Goal: Book appointment/travel/reservation

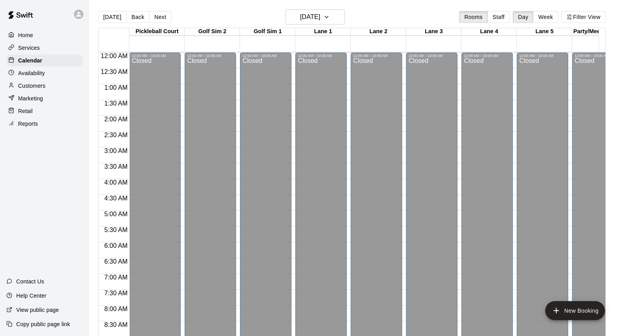
scroll to position [458, 0]
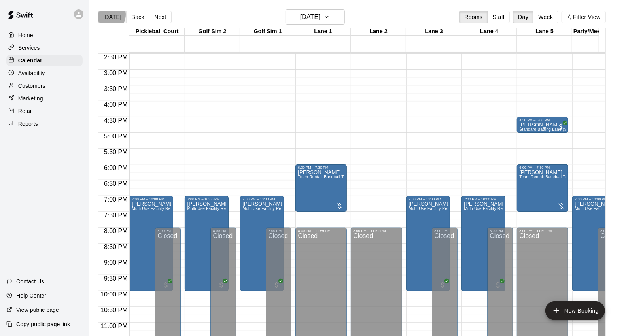
click at [107, 15] on button "[DATE]" at bounding box center [112, 17] width 28 height 12
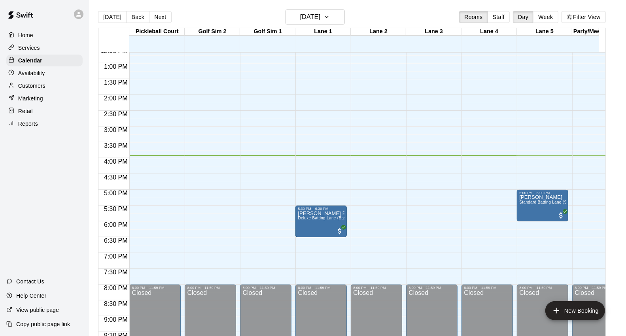
scroll to position [414, 0]
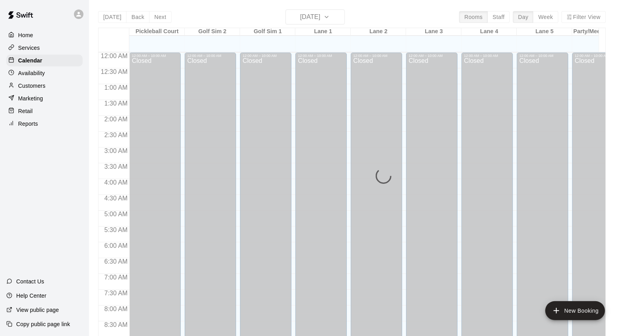
scroll to position [443, 0]
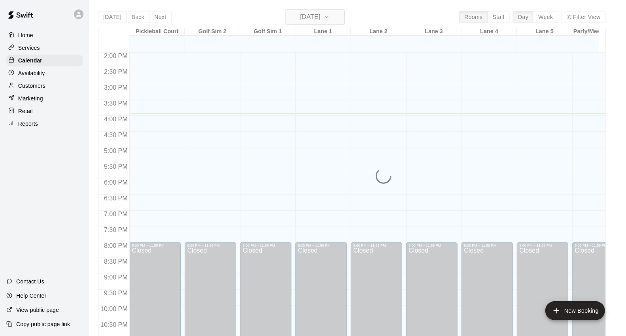
click at [330, 18] on icon "button" at bounding box center [327, 16] width 6 height 9
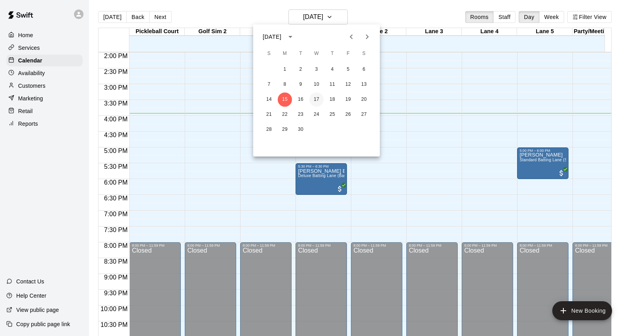
click at [315, 96] on button "17" at bounding box center [316, 100] width 14 height 14
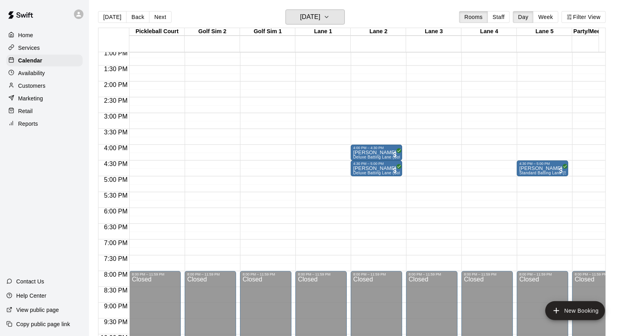
scroll to position [399, 0]
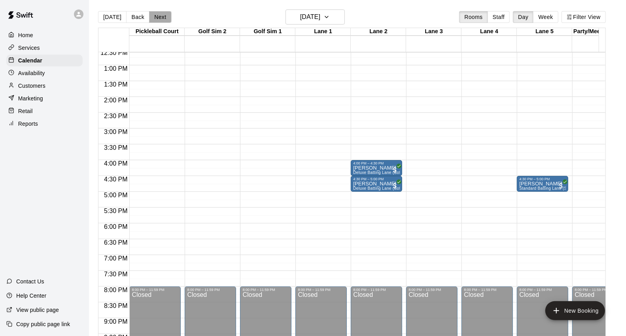
click at [152, 17] on button "Next" at bounding box center [160, 17] width 22 height 12
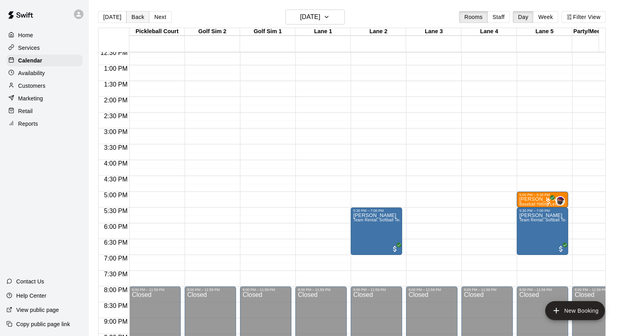
click at [140, 21] on button "Back" at bounding box center [137, 17] width 23 height 12
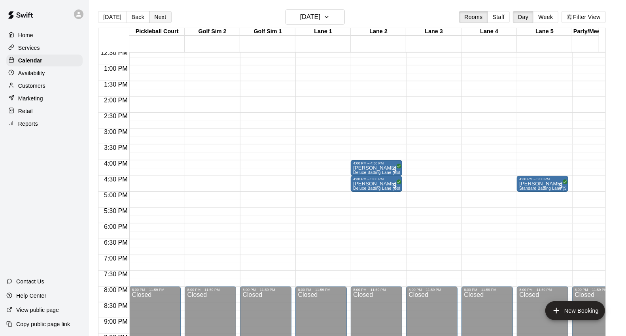
click at [160, 22] on button "Next" at bounding box center [160, 17] width 22 height 12
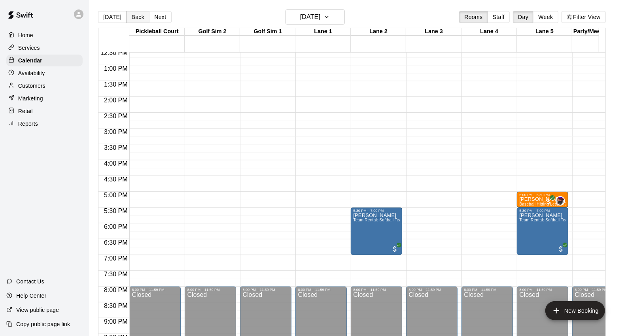
click at [138, 14] on button "Back" at bounding box center [137, 17] width 23 height 12
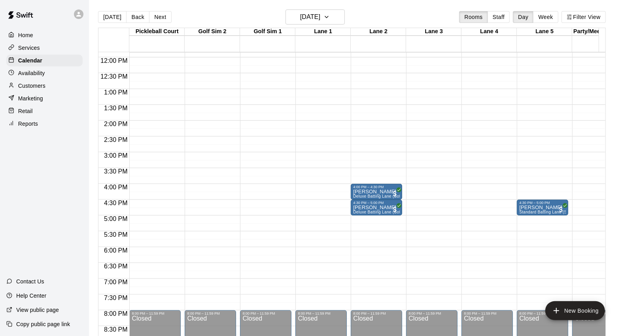
scroll to position [355, 0]
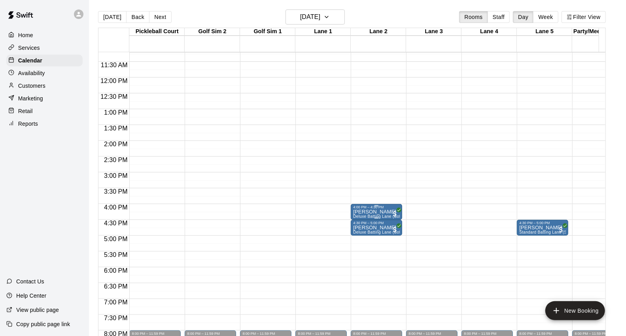
click at [377, 206] on div "4:00 PM – 4:30 PM" at bounding box center [376, 207] width 47 height 4
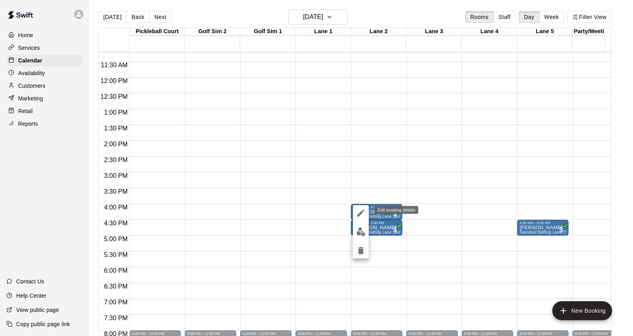
click at [360, 211] on icon "edit" at bounding box center [360, 212] width 9 height 9
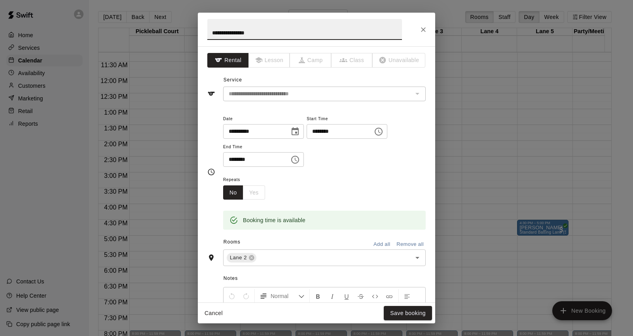
click at [241, 132] on input "**********" at bounding box center [253, 131] width 61 height 15
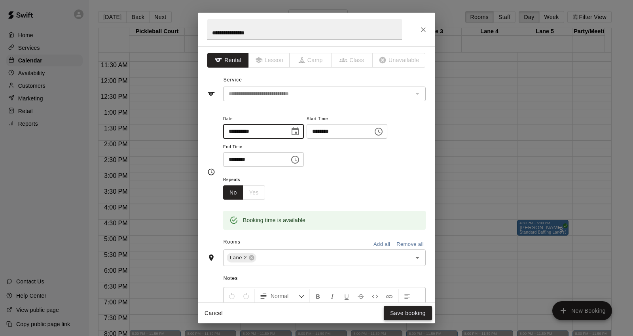
type input "**********"
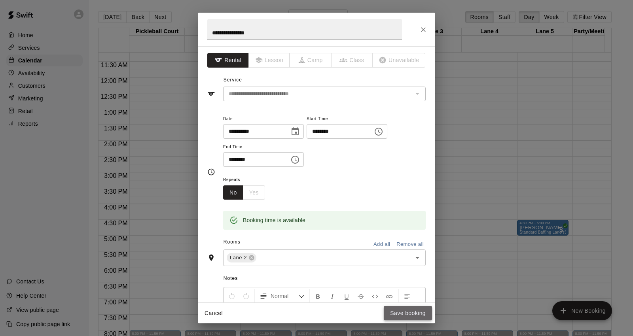
click at [396, 313] on button "Save booking" at bounding box center [408, 313] width 48 height 15
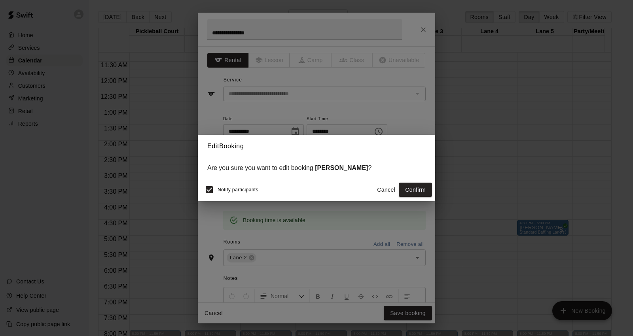
click at [398, 192] on button "Cancel" at bounding box center [385, 190] width 25 height 15
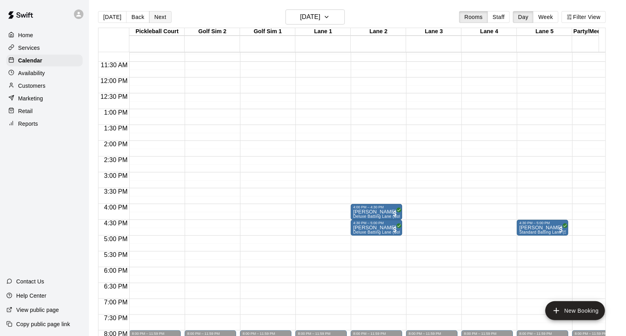
click at [155, 18] on button "Next" at bounding box center [160, 17] width 22 height 12
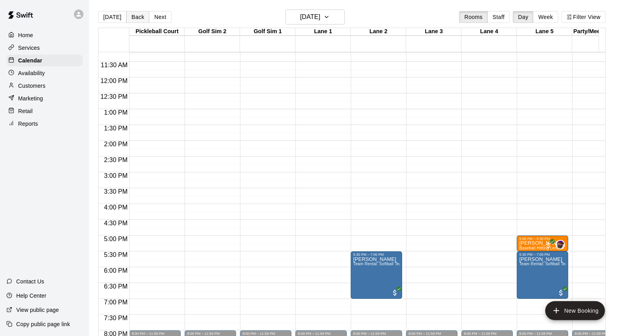
click at [136, 18] on button "Back" at bounding box center [137, 17] width 23 height 12
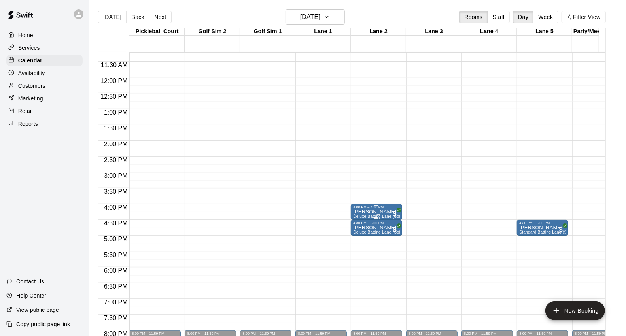
click at [373, 206] on div "4:00 PM – 4:30 PM" at bounding box center [376, 207] width 47 height 4
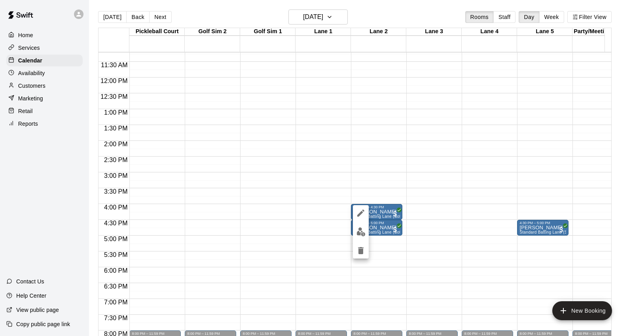
click at [363, 210] on icon "edit" at bounding box center [360, 213] width 7 height 7
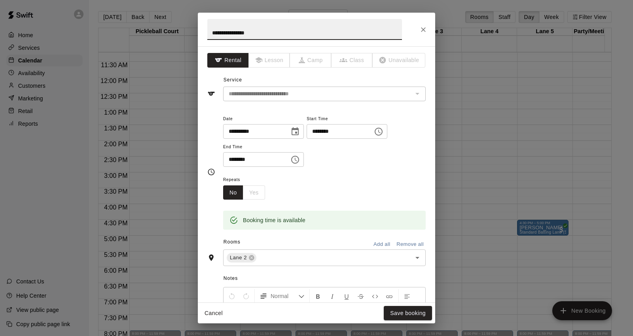
click at [241, 133] on input "**********" at bounding box center [253, 131] width 61 height 15
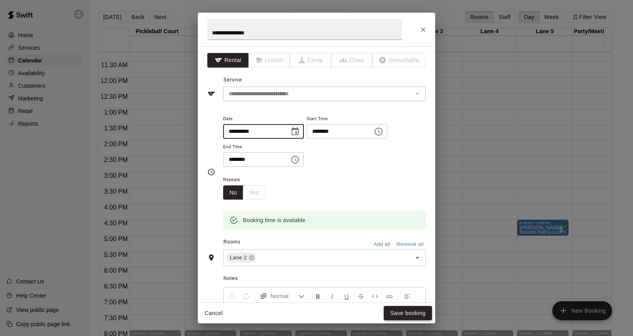
type input "**********"
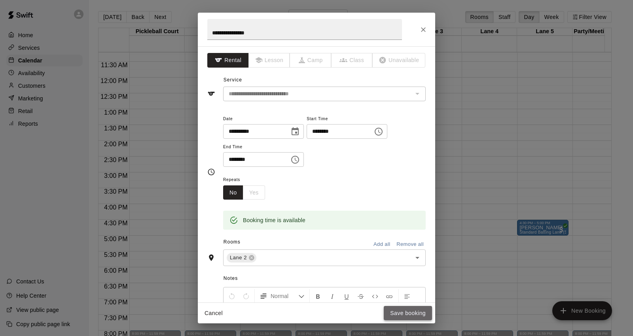
click at [399, 315] on button "Save booking" at bounding box center [408, 313] width 48 height 15
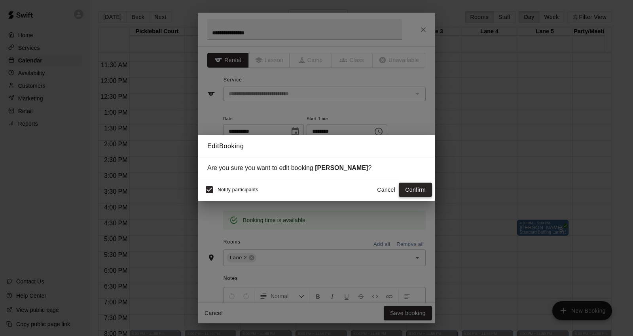
click at [414, 187] on button "Confirm" at bounding box center [415, 190] width 33 height 15
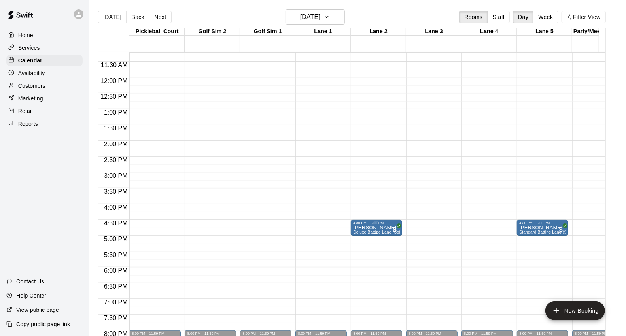
click at [375, 228] on p "Raymond Curran" at bounding box center [376, 228] width 47 height 0
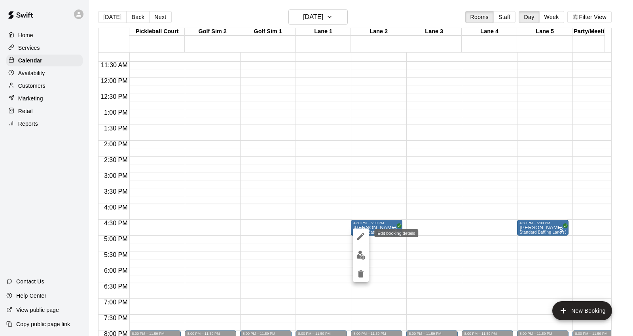
click at [358, 235] on icon "edit" at bounding box center [360, 236] width 9 height 9
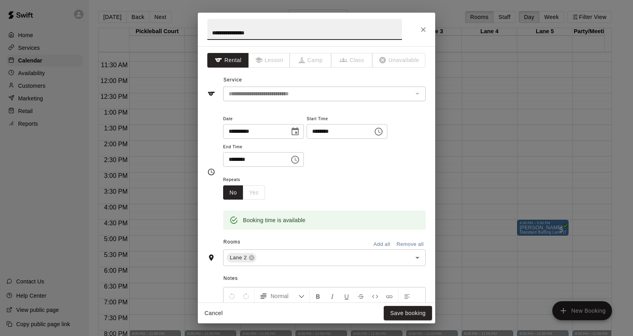
click at [239, 132] on input "**********" at bounding box center [253, 131] width 61 height 15
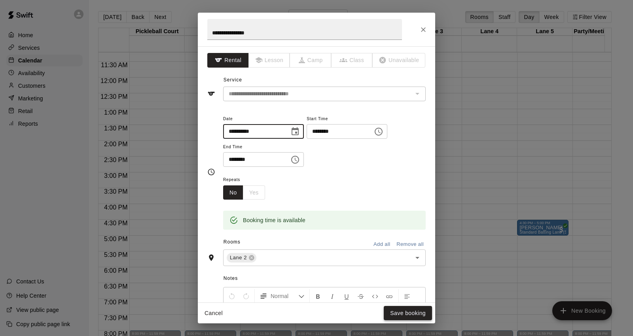
type input "**********"
click at [405, 312] on button "Save booking" at bounding box center [408, 313] width 48 height 15
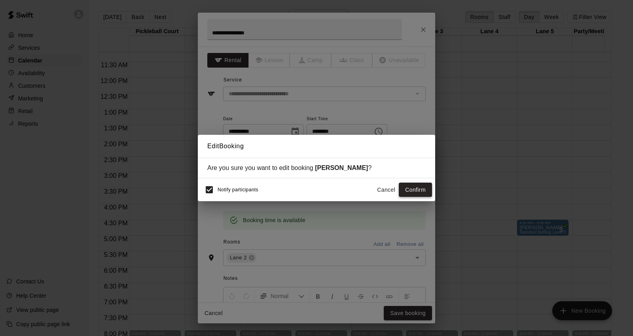
click at [408, 191] on button "Confirm" at bounding box center [415, 190] width 33 height 15
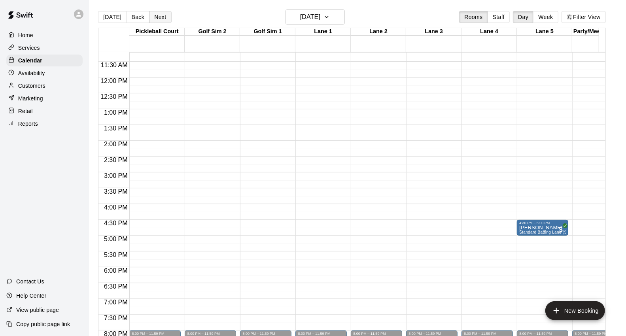
click at [156, 16] on button "Next" at bounding box center [160, 17] width 22 height 12
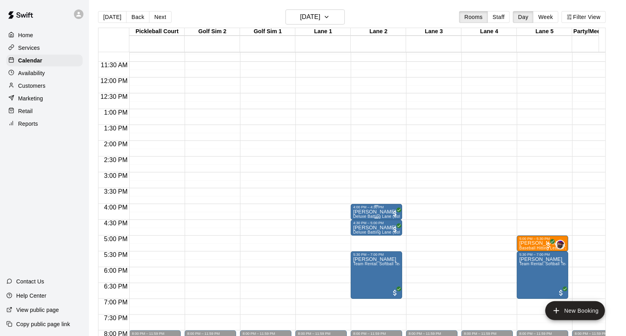
click at [366, 212] on p "Raymond Curran" at bounding box center [376, 212] width 47 height 0
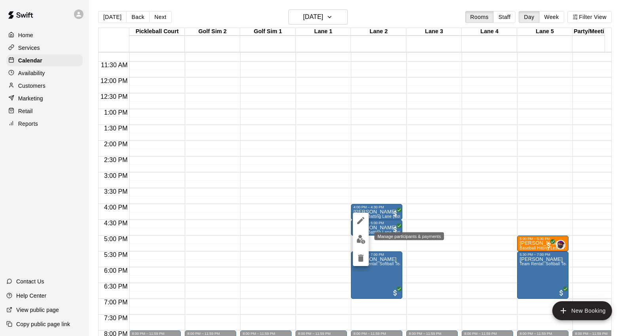
click at [358, 240] on img "edit" at bounding box center [360, 239] width 9 height 9
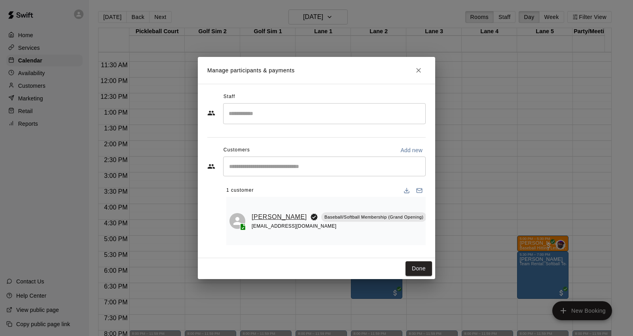
click at [263, 217] on link "Talia Nguyen" at bounding box center [279, 217] width 55 height 10
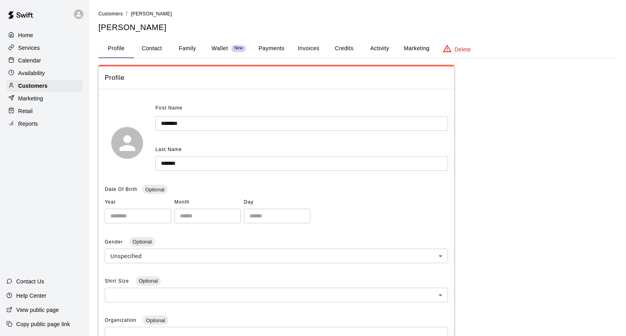
click at [269, 44] on button "Payments" at bounding box center [271, 48] width 38 height 19
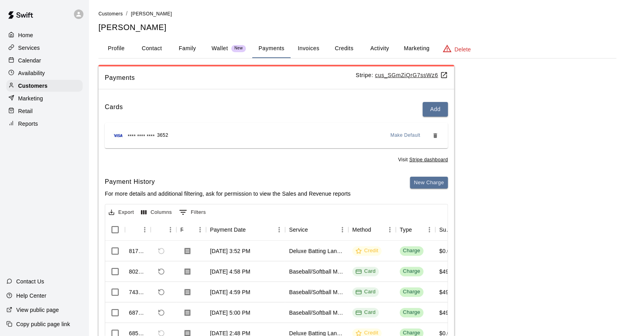
click at [113, 51] on button "Profile" at bounding box center [116, 48] width 36 height 19
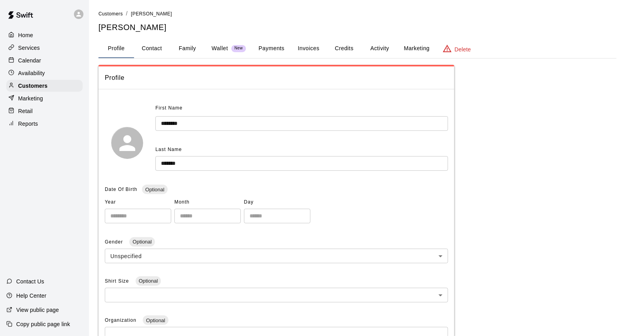
click at [194, 47] on button "Family" at bounding box center [188, 48] width 36 height 19
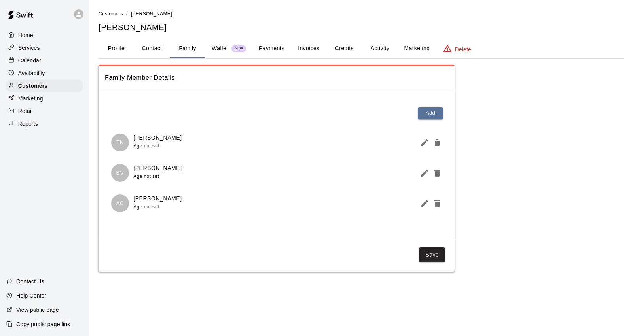
click at [273, 48] on button "Payments" at bounding box center [271, 48] width 38 height 19
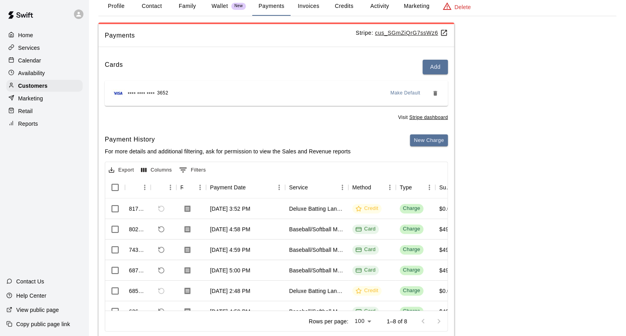
drag, startPoint x: 54, startPoint y: 63, endPoint x: 60, endPoint y: 64, distance: 6.0
click at [54, 63] on div "Calendar" at bounding box center [44, 61] width 76 height 12
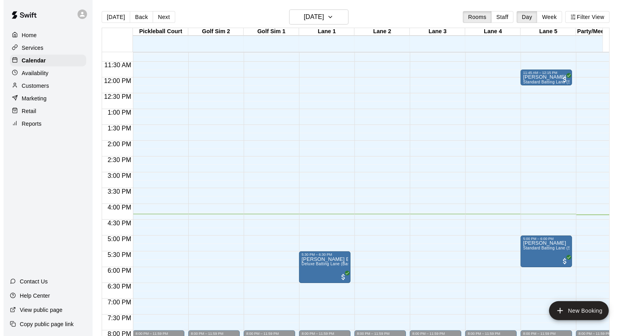
scroll to position [399, 0]
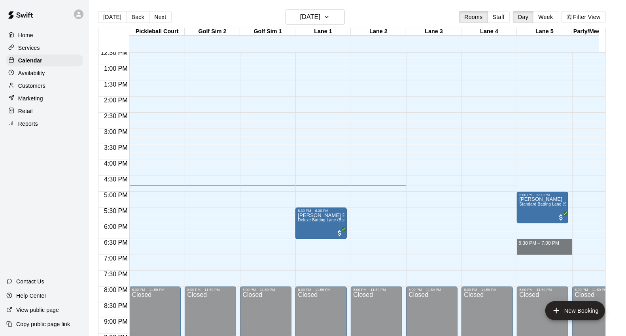
drag, startPoint x: 519, startPoint y: 242, endPoint x: 525, endPoint y: 247, distance: 7.9
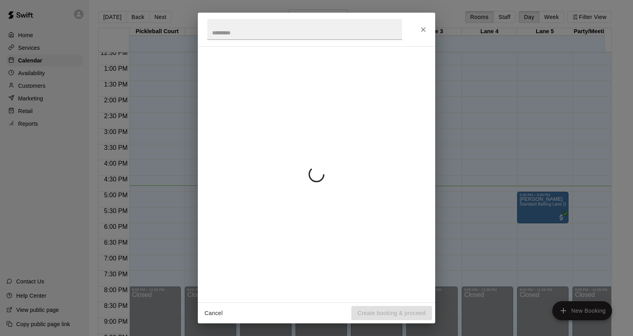
click at [527, 246] on div "Cancel Create booking & proceed" at bounding box center [316, 168] width 633 height 336
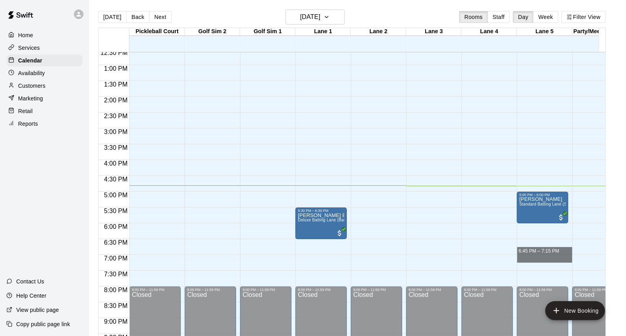
drag, startPoint x: 522, startPoint y: 255, endPoint x: 527, endPoint y: 257, distance: 5.8
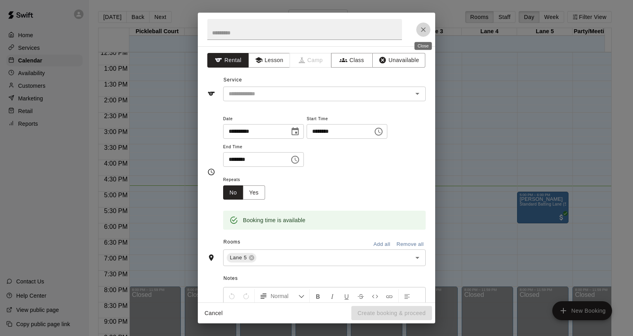
click at [426, 30] on icon "Close" at bounding box center [423, 30] width 8 height 8
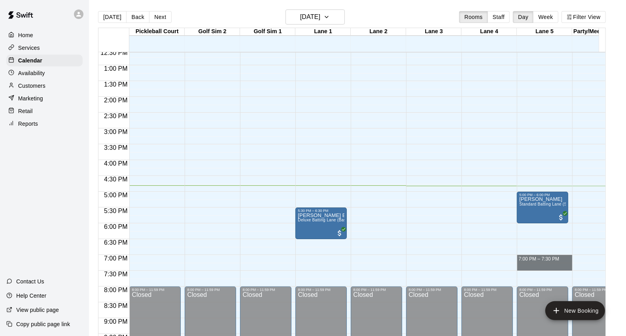
drag, startPoint x: 518, startPoint y: 257, endPoint x: 521, endPoint y: 266, distance: 9.5
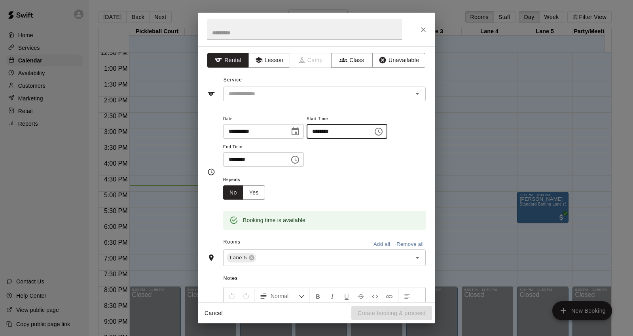
click at [325, 131] on input "********" at bounding box center [337, 131] width 61 height 15
type input "********"
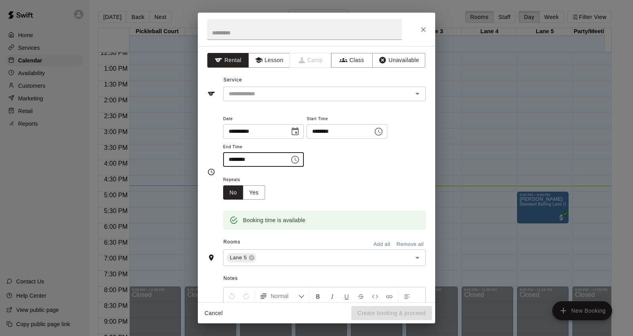
click at [232, 162] on input "********" at bounding box center [253, 159] width 61 height 15
type input "********"
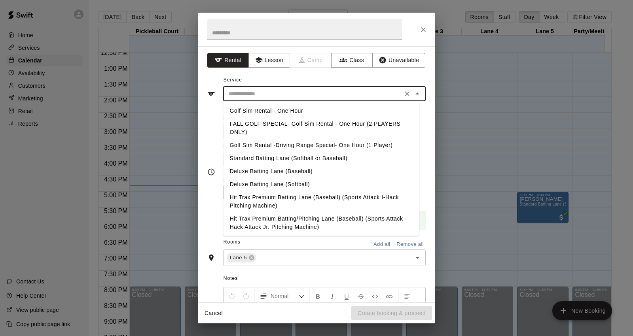
click at [271, 95] on input "text" at bounding box center [312, 94] width 174 height 10
click at [284, 156] on li "Standard Batting Lane (Softball or Baseball)" at bounding box center [321, 158] width 196 height 13
type input "**********"
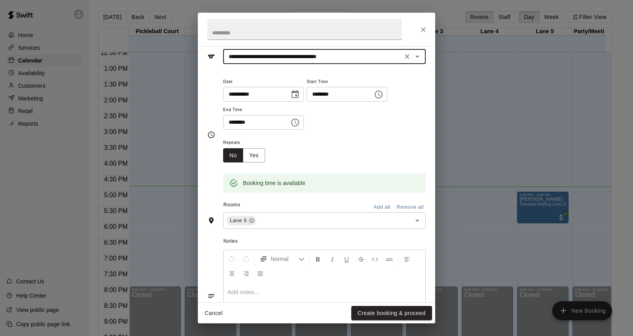
scroll to position [88, 0]
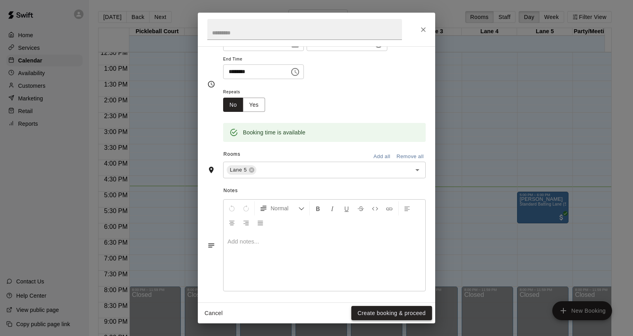
click at [378, 314] on button "Create booking & proceed" at bounding box center [391, 313] width 81 height 15
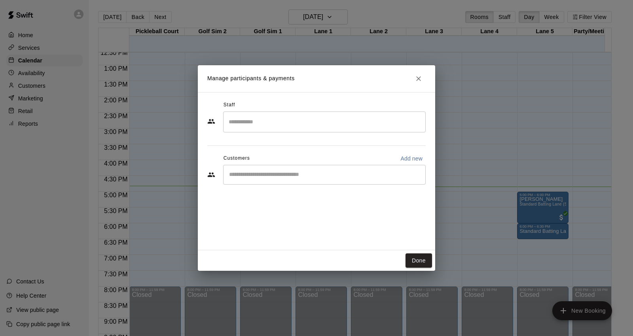
click at [262, 171] on input "Start typing to search customers..." at bounding box center [324, 175] width 195 height 8
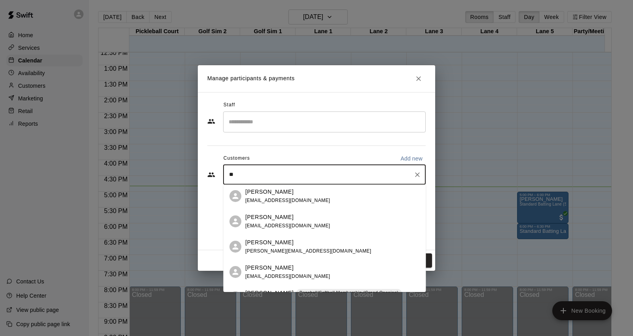
scroll to position [25, 0]
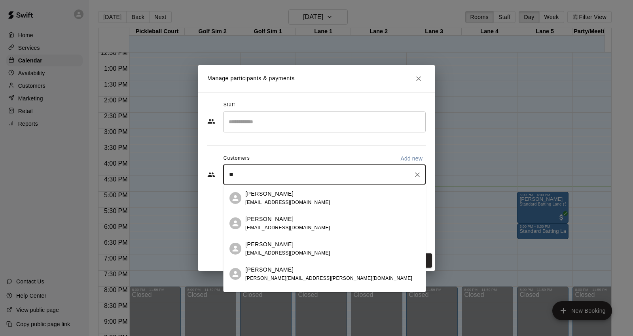
type input "***"
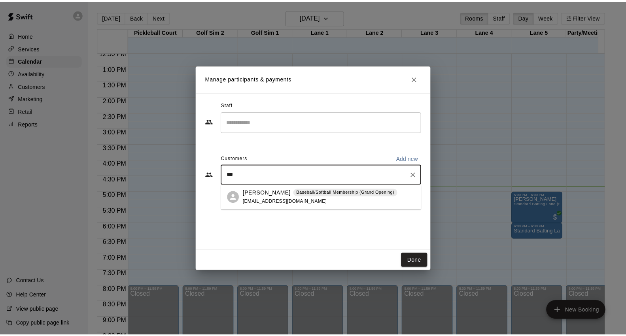
scroll to position [0, 0]
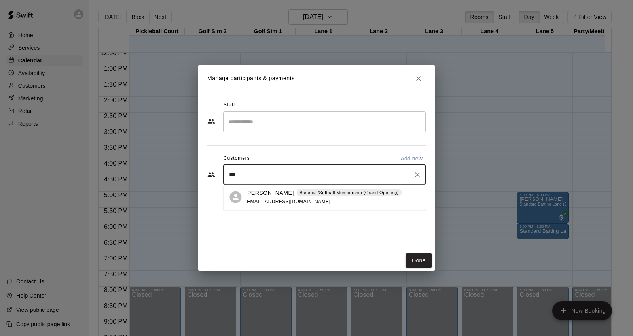
click at [278, 208] on div "Birgilio Santana Baseball/Softball Membership (Grand Opening) bgsrombley24@gmai…" at bounding box center [324, 197] width 202 height 25
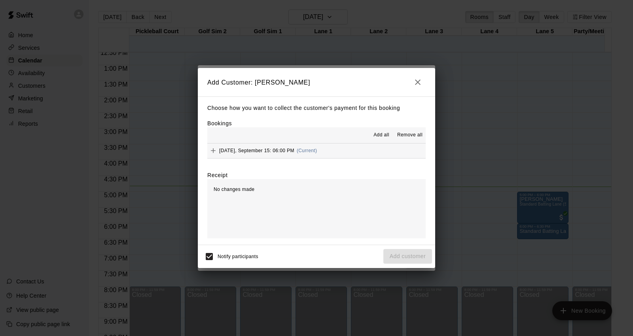
click at [356, 155] on button "Monday, September 15: 06:00 PM (Current)" at bounding box center [316, 151] width 218 height 15
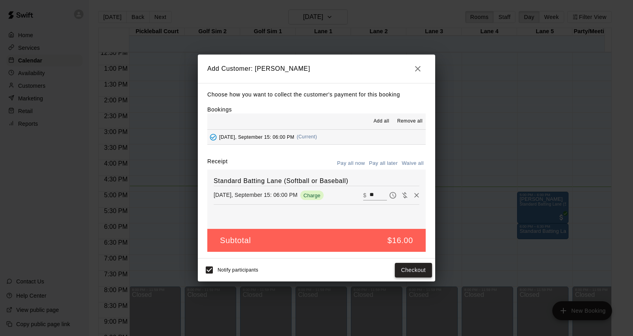
click at [401, 273] on button "Checkout" at bounding box center [413, 270] width 37 height 15
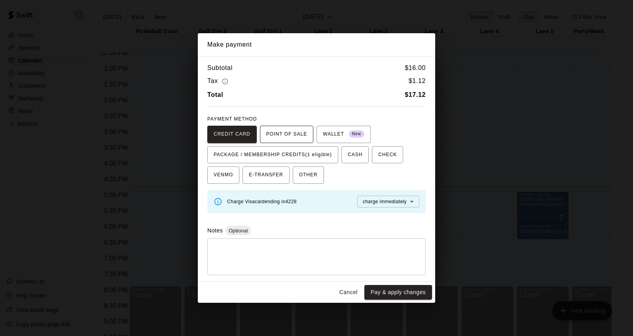
click at [281, 131] on span "POINT OF SALE" at bounding box center [286, 134] width 41 height 13
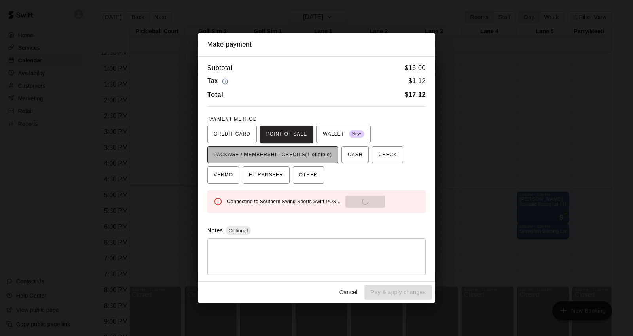
click at [291, 149] on span "PACKAGE / MEMBERSHIP CREDITS (1 eligible)" at bounding box center [273, 155] width 118 height 13
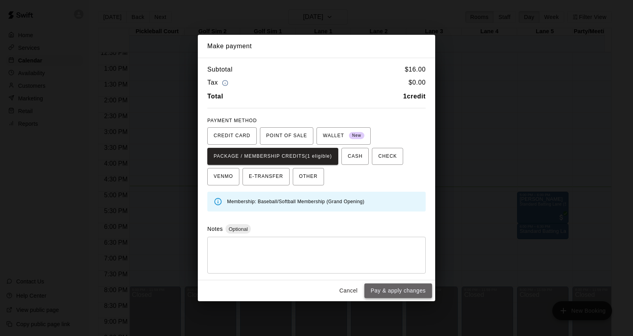
click at [380, 289] on button "Pay & apply changes" at bounding box center [398, 291] width 68 height 15
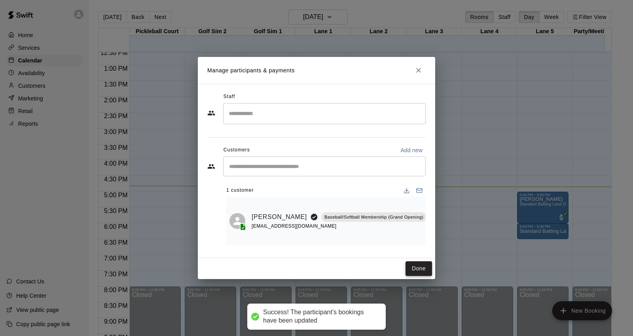
click at [418, 262] on button "Done" at bounding box center [418, 268] width 26 height 15
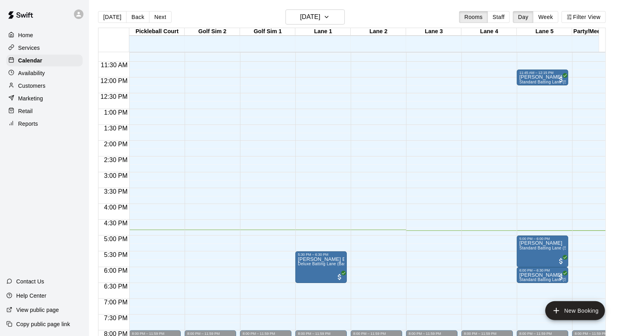
scroll to position [399, 0]
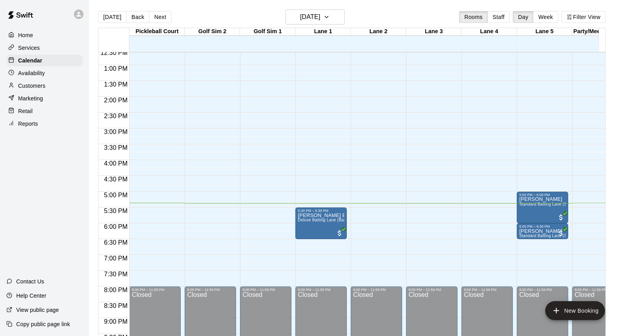
click at [612, 180] on div "Today Back Next Monday Sep 15 Rooms Staff Day Week Filter View Pickleball Court…" at bounding box center [352, 177] width 520 height 336
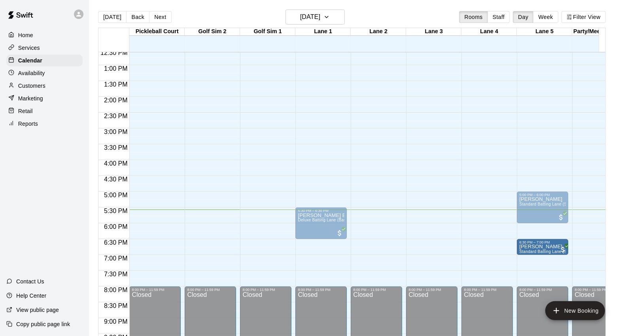
drag, startPoint x: 554, startPoint y: 231, endPoint x: 551, endPoint y: 247, distance: 16.1
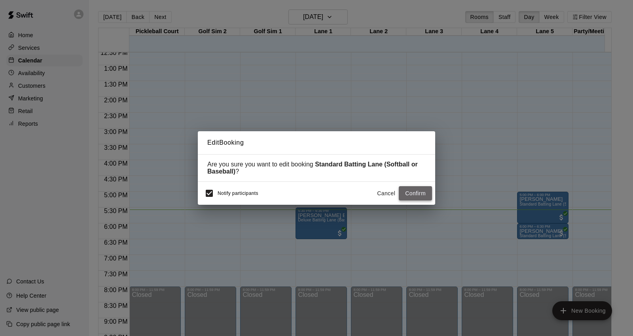
click at [416, 194] on button "Confirm" at bounding box center [415, 193] width 33 height 15
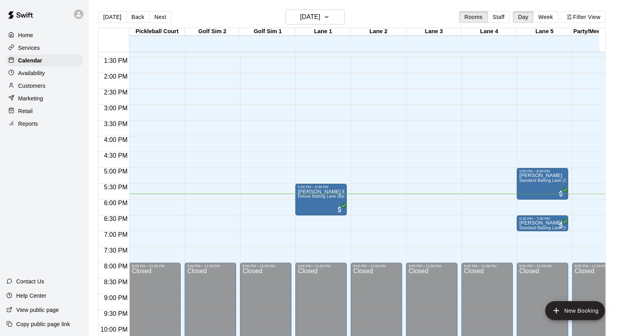
scroll to position [443, 0]
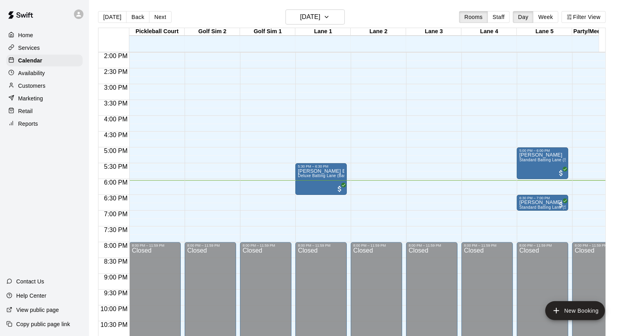
click at [162, 22] on button "Next" at bounding box center [160, 17] width 22 height 12
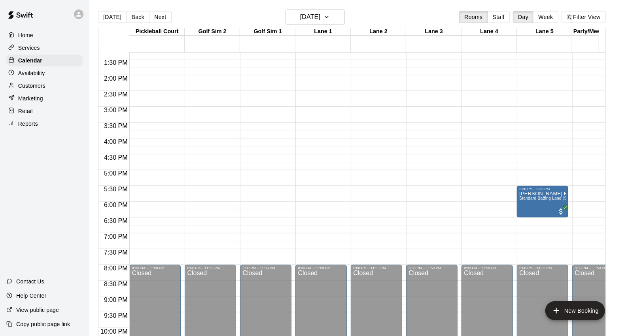
scroll to position [399, 0]
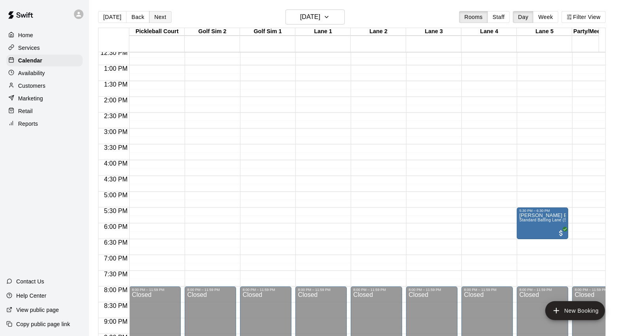
click at [156, 13] on button "Next" at bounding box center [160, 17] width 22 height 12
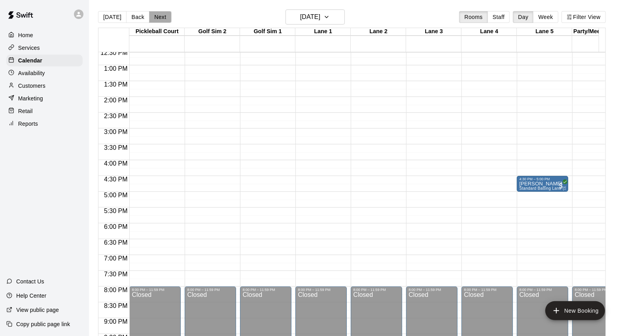
click at [156, 14] on button "Next" at bounding box center [160, 17] width 22 height 12
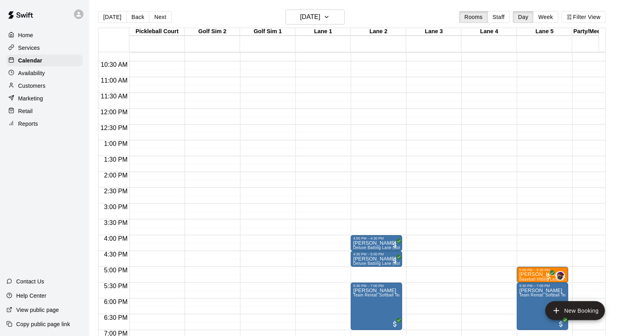
scroll to position [267, 0]
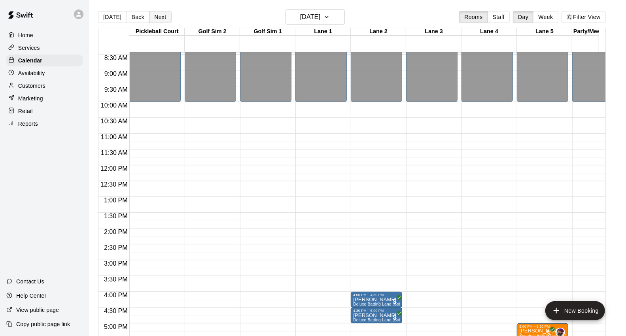
click at [155, 14] on button "Next" at bounding box center [160, 17] width 22 height 12
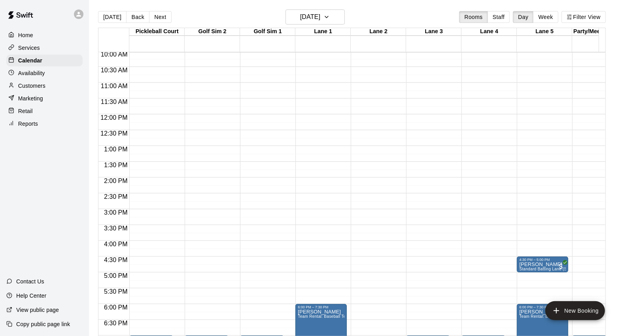
scroll to position [311, 0]
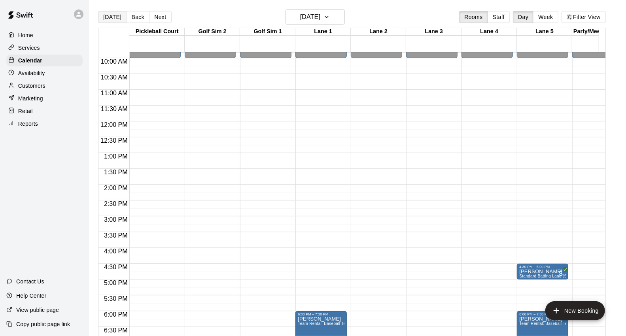
click at [120, 22] on button "[DATE]" at bounding box center [112, 17] width 28 height 12
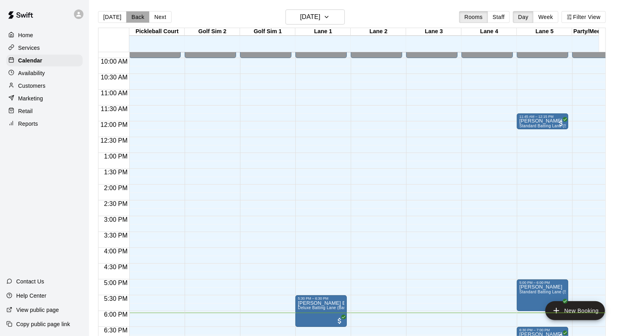
click at [140, 20] on button "Back" at bounding box center [137, 17] width 23 height 12
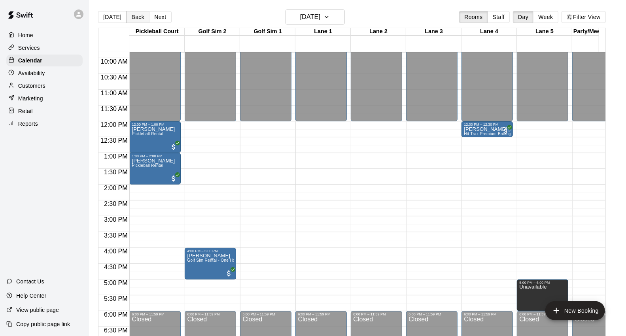
click at [140, 15] on button "Back" at bounding box center [137, 17] width 23 height 12
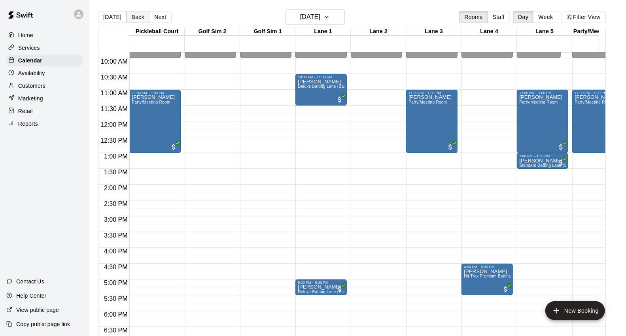
click at [133, 19] on button "Back" at bounding box center [137, 17] width 23 height 12
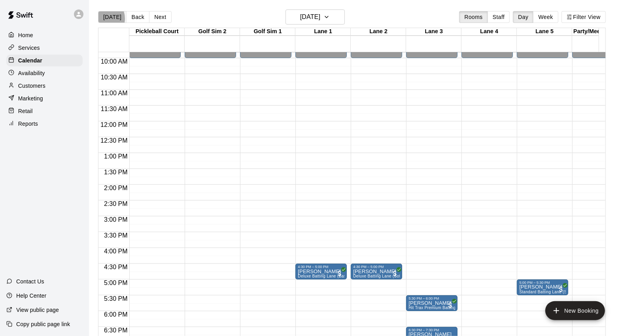
click at [102, 19] on button "[DATE]" at bounding box center [112, 17] width 28 height 12
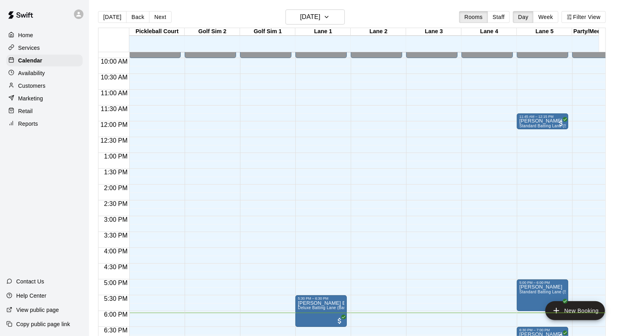
drag, startPoint x: 54, startPoint y: 44, endPoint x: 60, endPoint y: 47, distance: 6.0
click at [55, 44] on div "Services" at bounding box center [44, 48] width 76 height 12
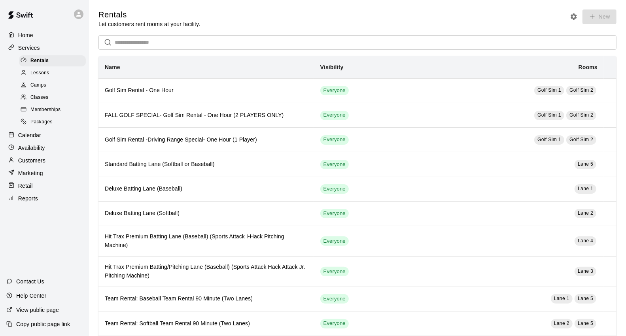
click at [76, 115] on div "Memberships" at bounding box center [52, 109] width 67 height 11
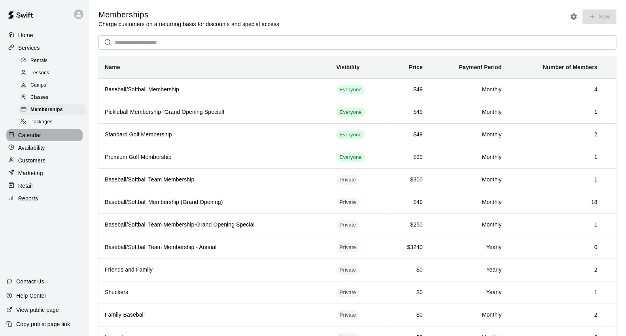
click at [57, 141] on div "Calendar" at bounding box center [44, 135] width 76 height 12
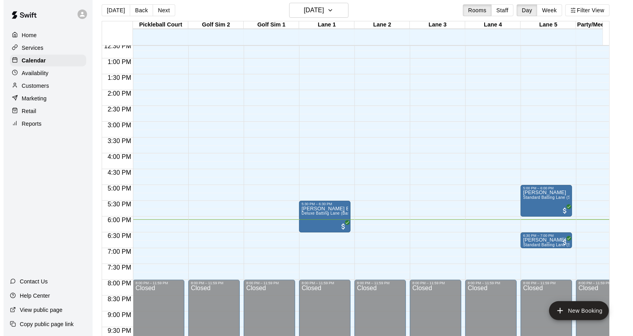
scroll to position [13, 0]
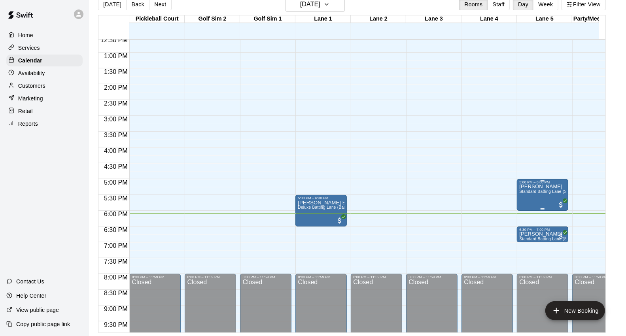
click at [538, 191] on span "Standard Batting Lane (Softball or Baseball)" at bounding box center [560, 191] width 83 height 4
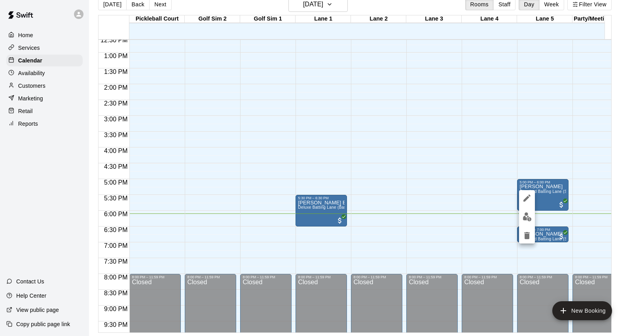
click at [524, 216] on img "edit" at bounding box center [526, 216] width 9 height 9
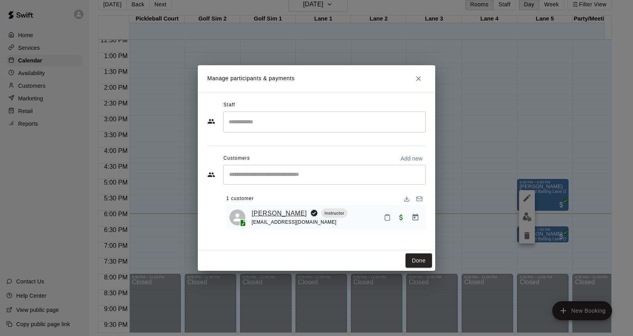
click at [264, 214] on link "[PERSON_NAME]" at bounding box center [279, 213] width 55 height 10
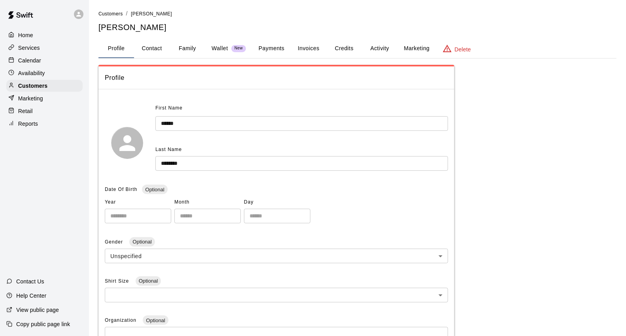
click at [278, 44] on button "Payments" at bounding box center [271, 48] width 38 height 19
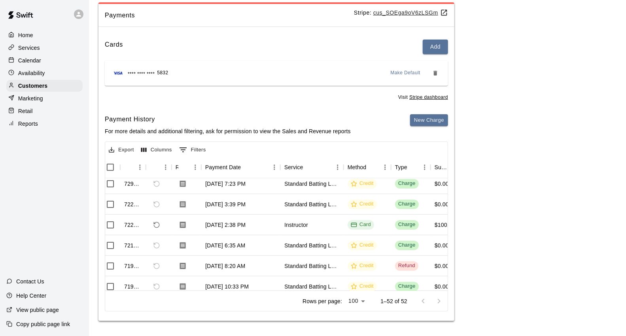
scroll to position [395, 0]
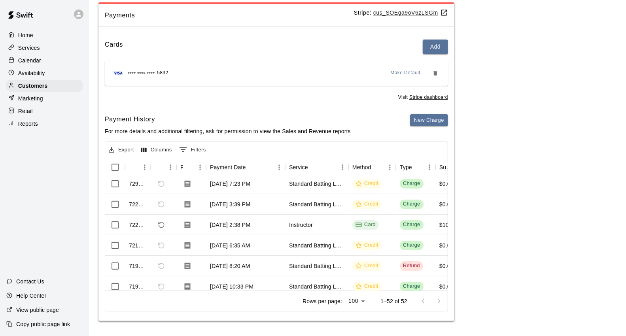
drag, startPoint x: 47, startPoint y: 58, endPoint x: 62, endPoint y: 50, distance: 17.0
click at [47, 58] on div "Calendar" at bounding box center [44, 61] width 76 height 12
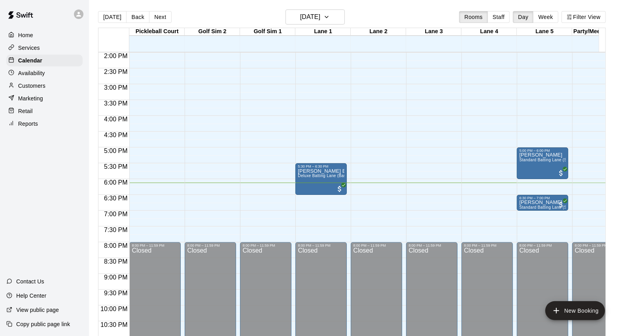
scroll to position [399, 0]
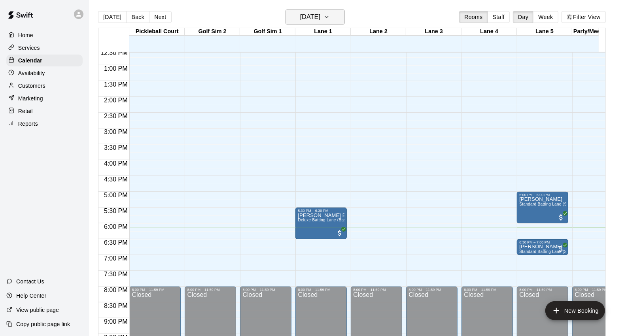
click at [330, 16] on icon "button" at bounding box center [327, 16] width 6 height 9
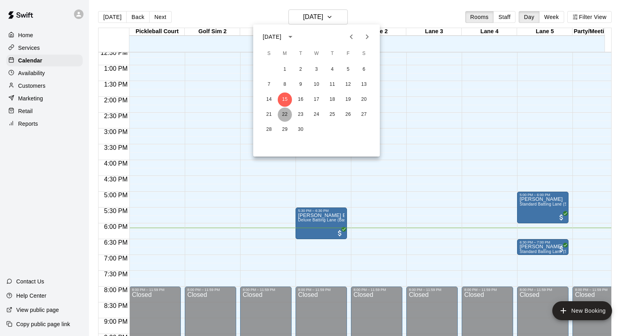
click at [286, 111] on button "22" at bounding box center [285, 115] width 14 height 14
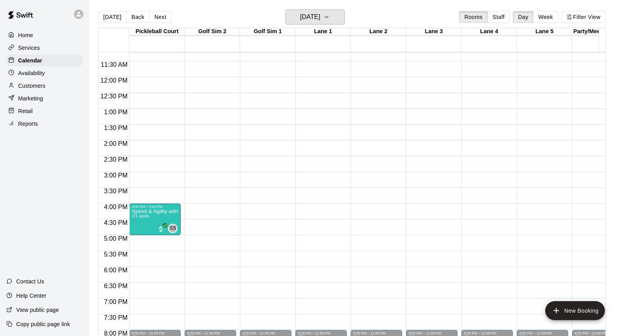
scroll to position [355, 0]
click at [344, 20] on button "Monday Sep 22" at bounding box center [315, 16] width 59 height 15
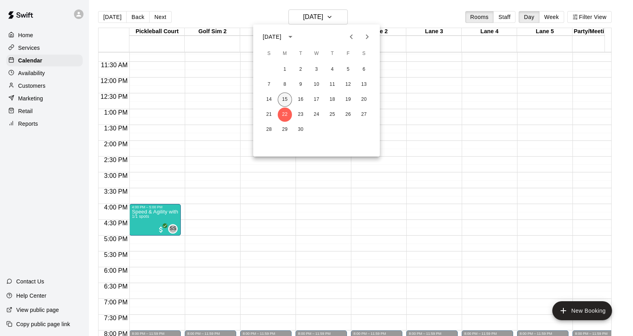
click at [282, 98] on button "15" at bounding box center [285, 100] width 14 height 14
